Goal: Information Seeking & Learning: Learn about a topic

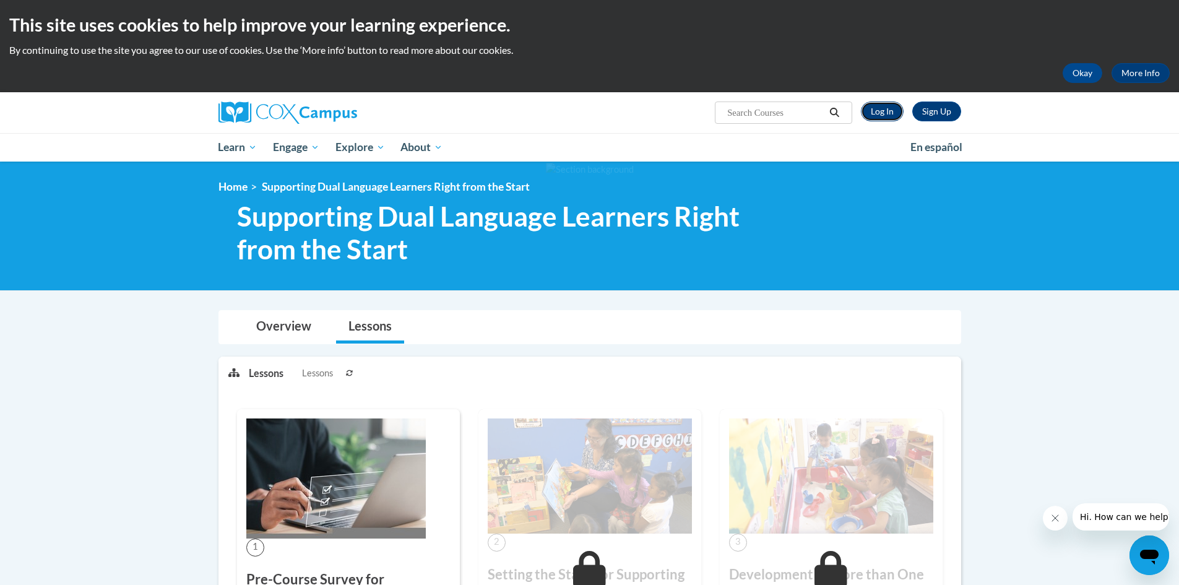
click at [880, 117] on link "Log In" at bounding box center [882, 112] width 43 height 20
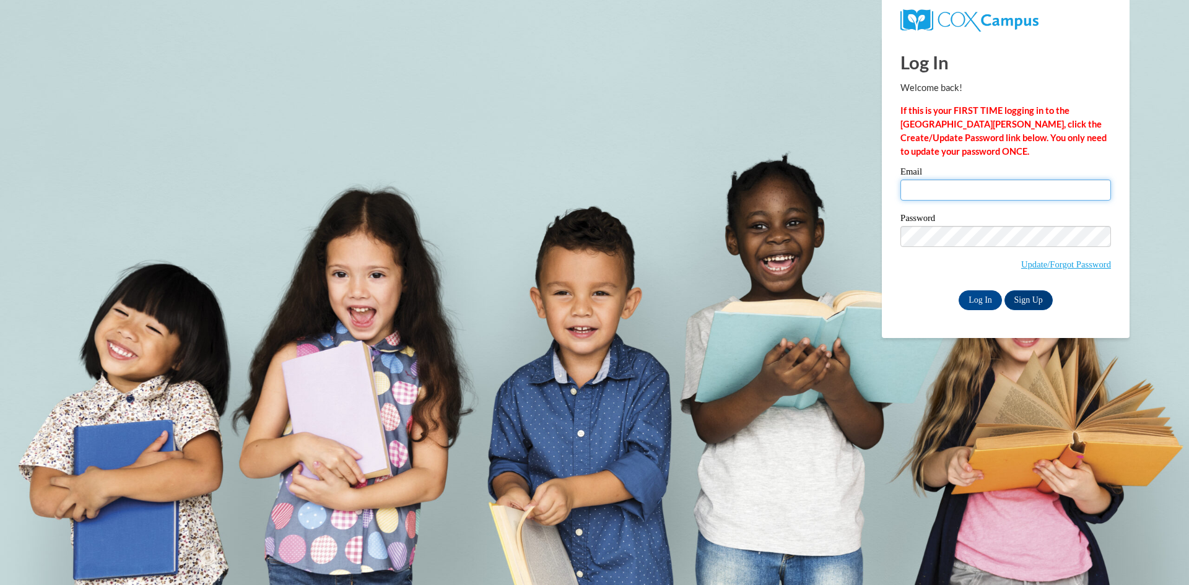
click at [925, 197] on input "Email" at bounding box center [1005, 190] width 210 height 21
type input "kimberly.graham@grandvalley.school"
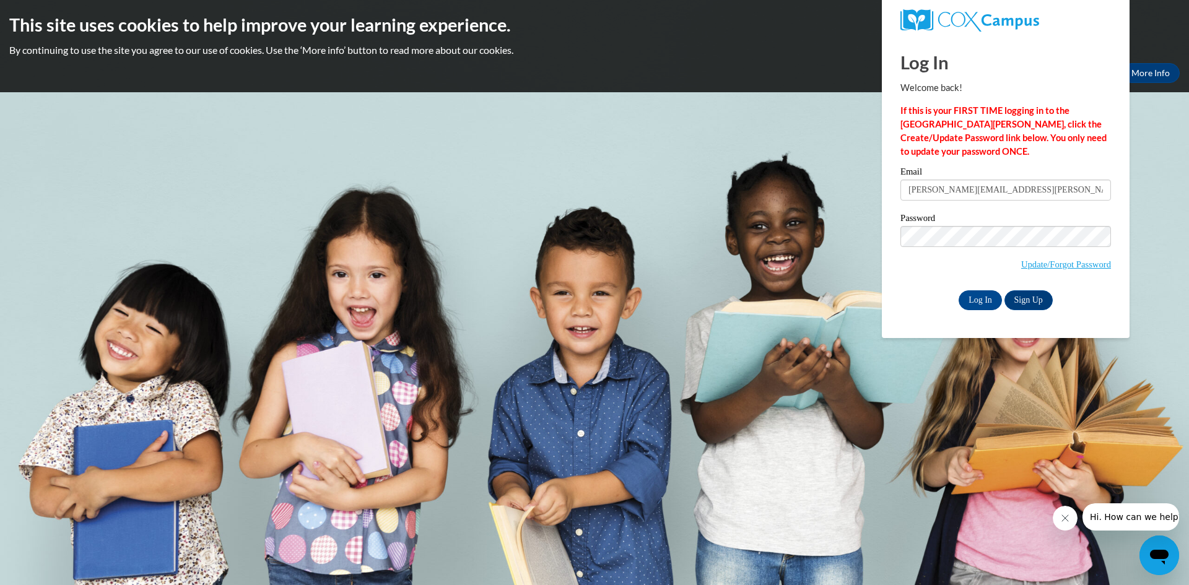
click at [933, 276] on span "Update/Forgot Password" at bounding box center [1005, 251] width 210 height 51
click at [963, 295] on input "Log In" at bounding box center [979, 300] width 43 height 20
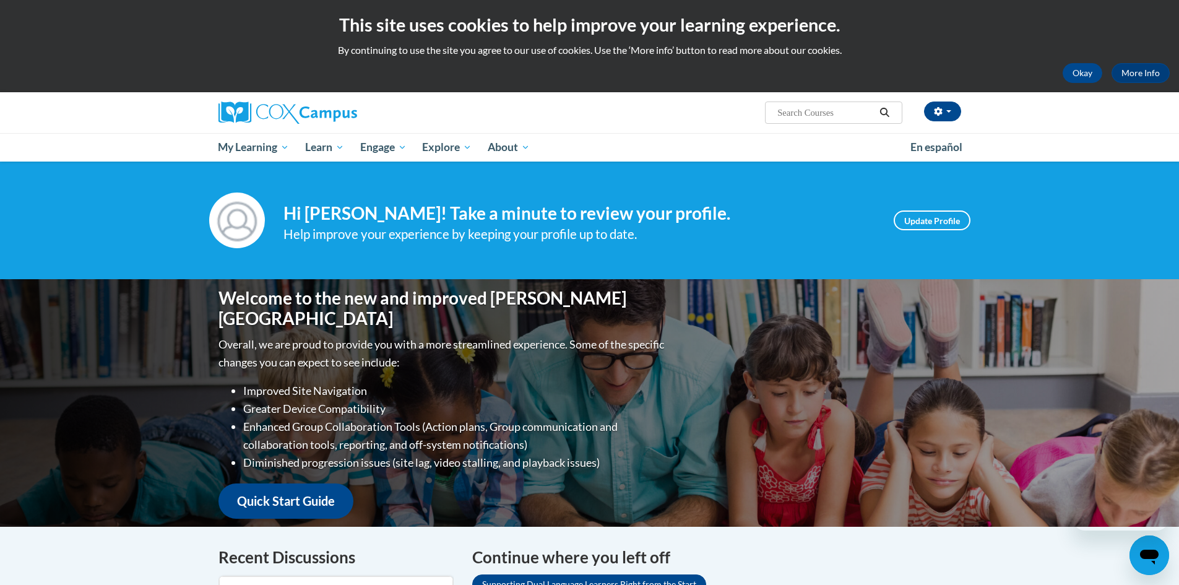
scroll to position [433, 0]
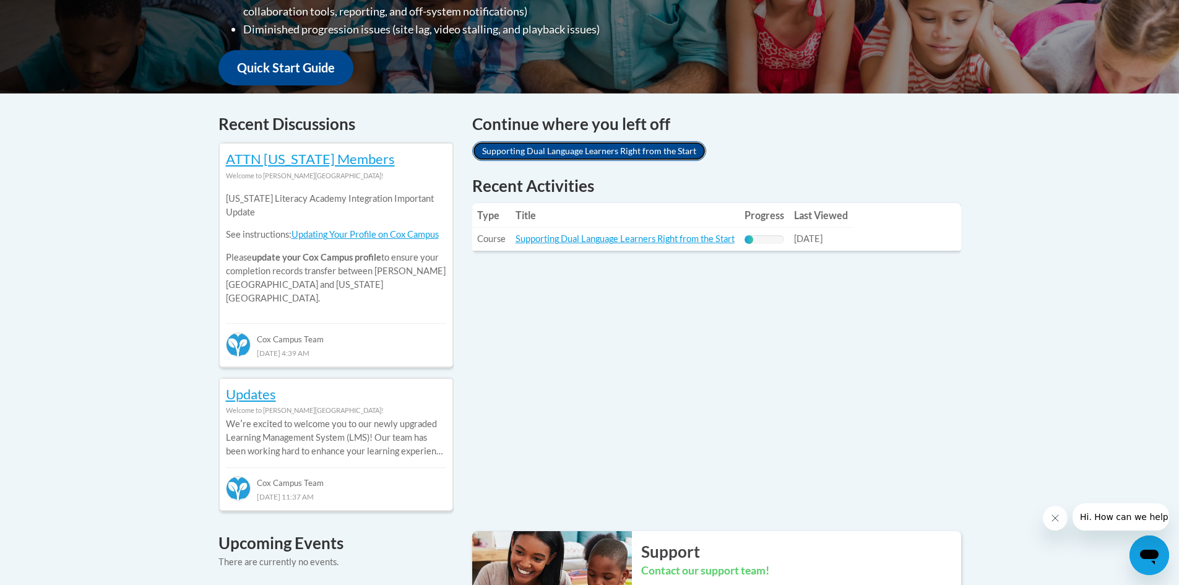
click at [586, 151] on link "Supporting Dual Language Learners Right from the Start" at bounding box center [589, 151] width 234 height 20
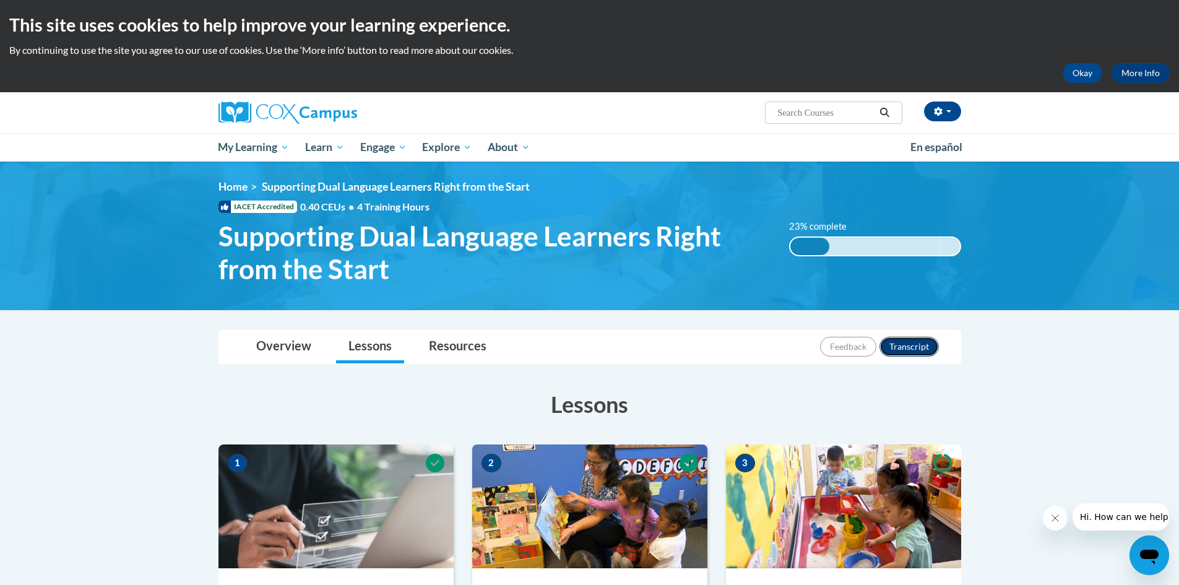
click at [908, 351] on button "Transcript" at bounding box center [909, 347] width 59 height 20
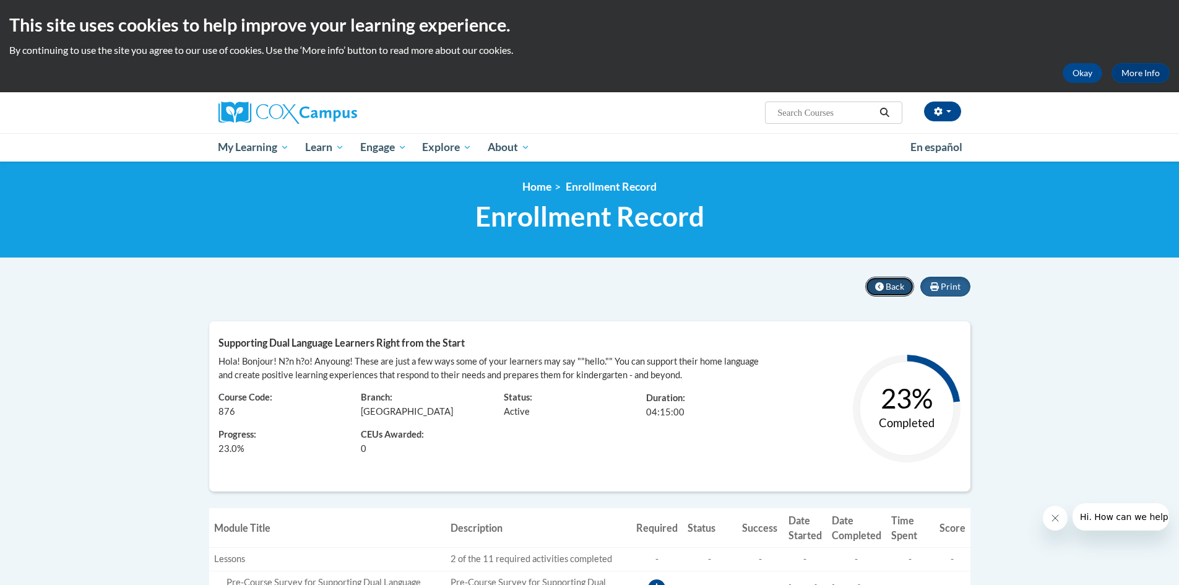
click at [894, 283] on span "Back" at bounding box center [895, 286] width 19 height 11
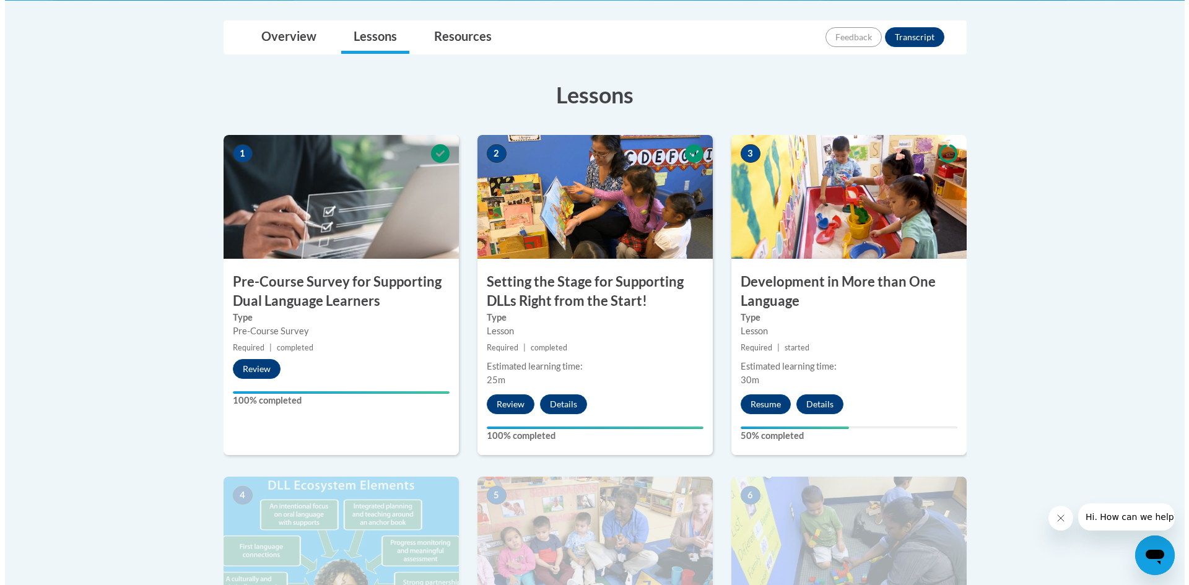
scroll to position [433, 0]
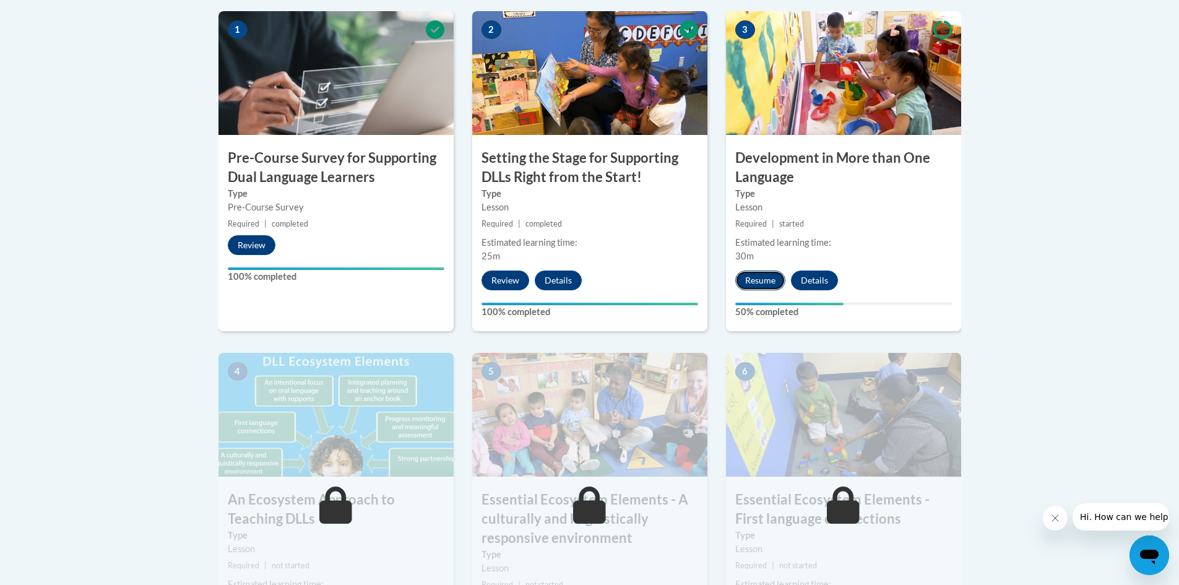
click at [758, 281] on button "Resume" at bounding box center [760, 281] width 50 height 20
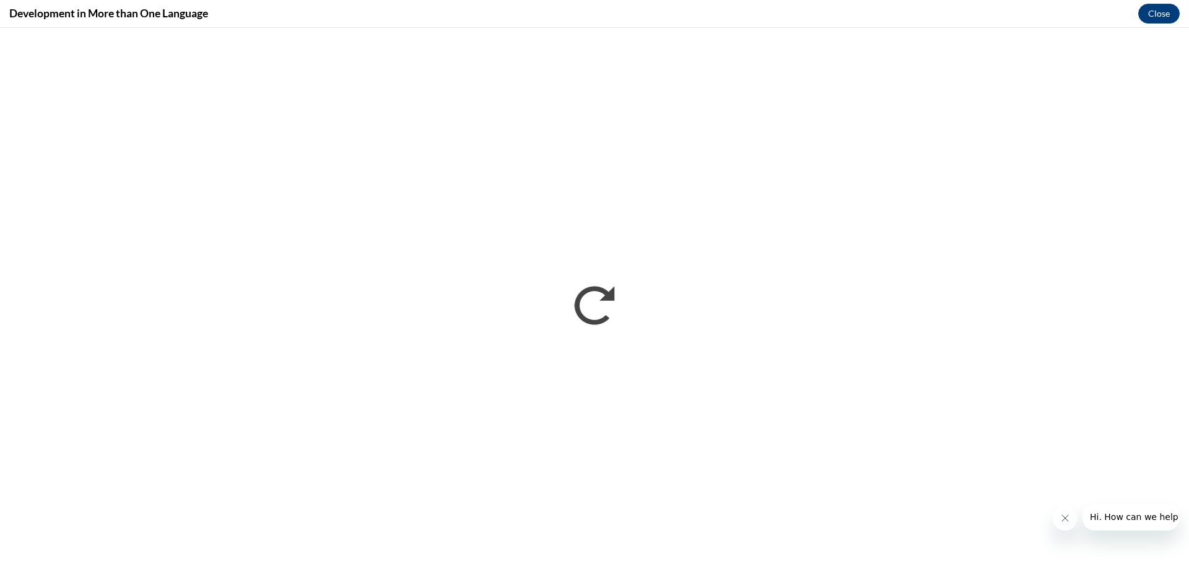
scroll to position [0, 0]
